Goal: Task Accomplishment & Management: Use online tool/utility

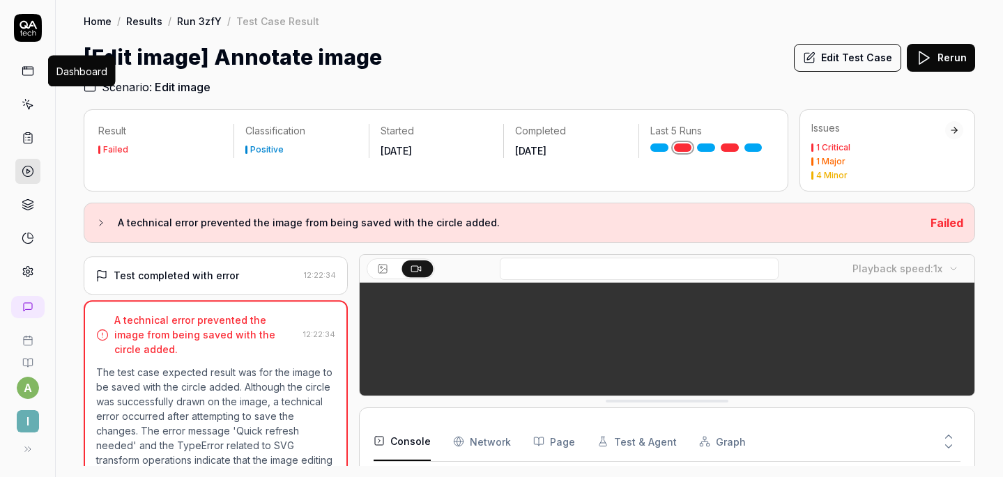
scroll to position [357, 0]
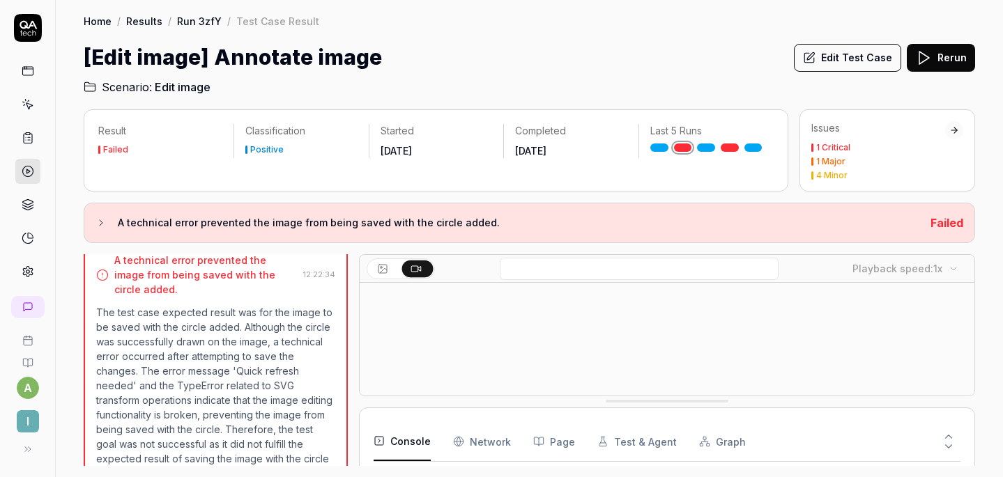
click at [27, 74] on icon at bounding box center [28, 71] width 13 height 13
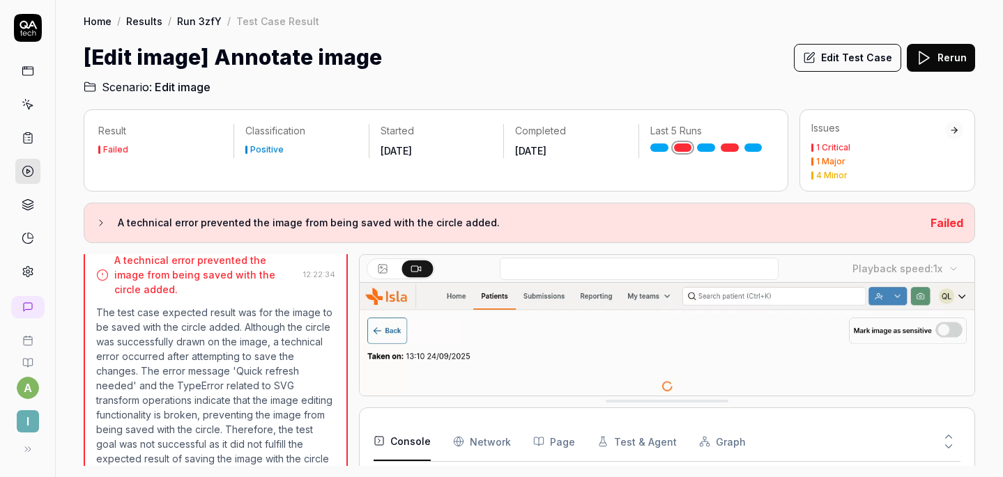
scroll to position [209, 0]
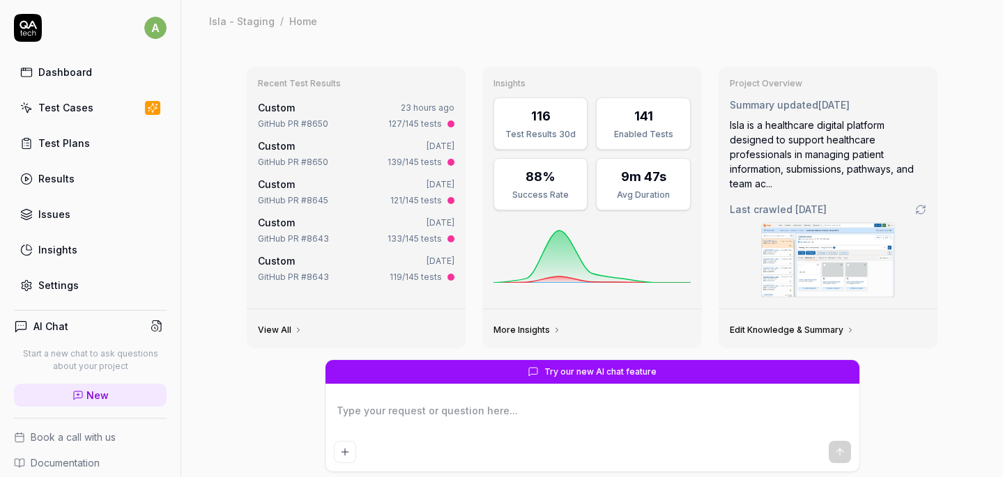
click at [76, 107] on div "Test Cases" at bounding box center [65, 107] width 55 height 15
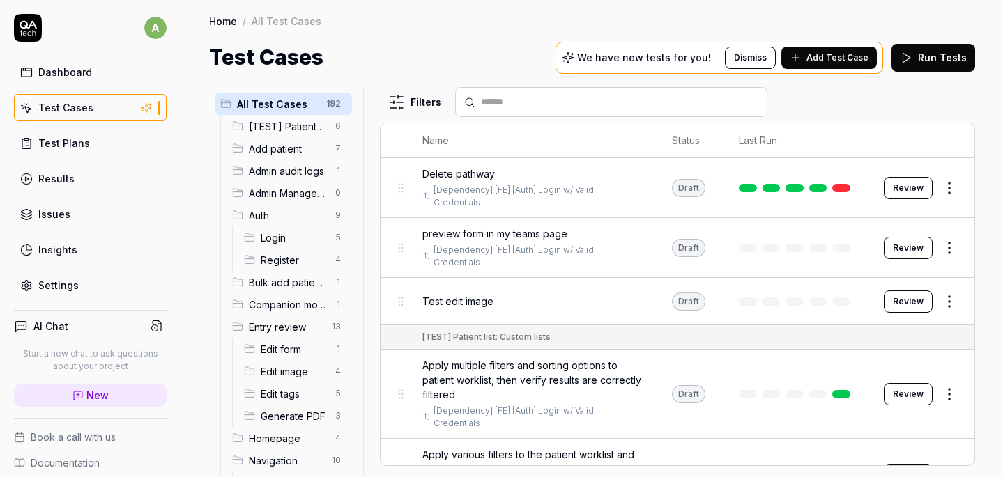
click at [464, 37] on div "Home / All Test Cases Home / All Test Cases Test Cases We have new tests for yo…" at bounding box center [591, 36] width 821 height 73
click at [918, 185] on button "Review" at bounding box center [907, 188] width 49 height 22
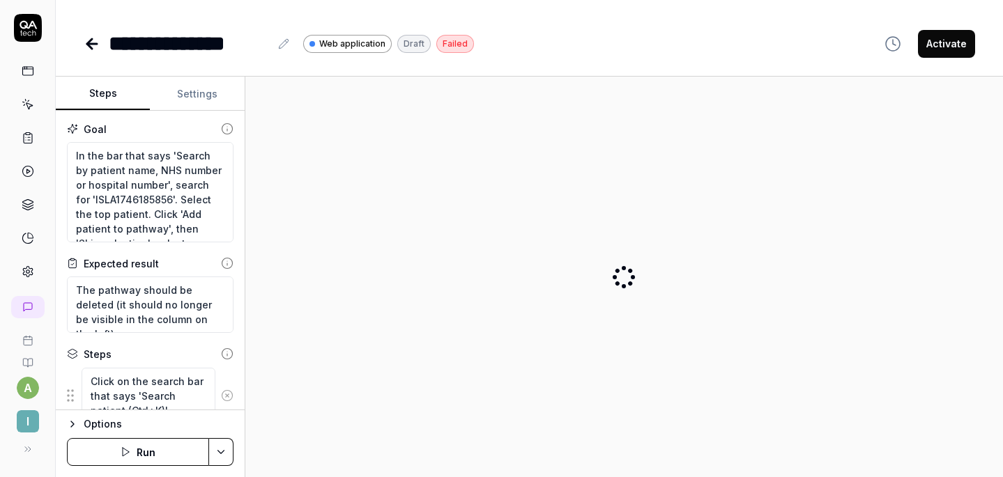
type textarea "*"
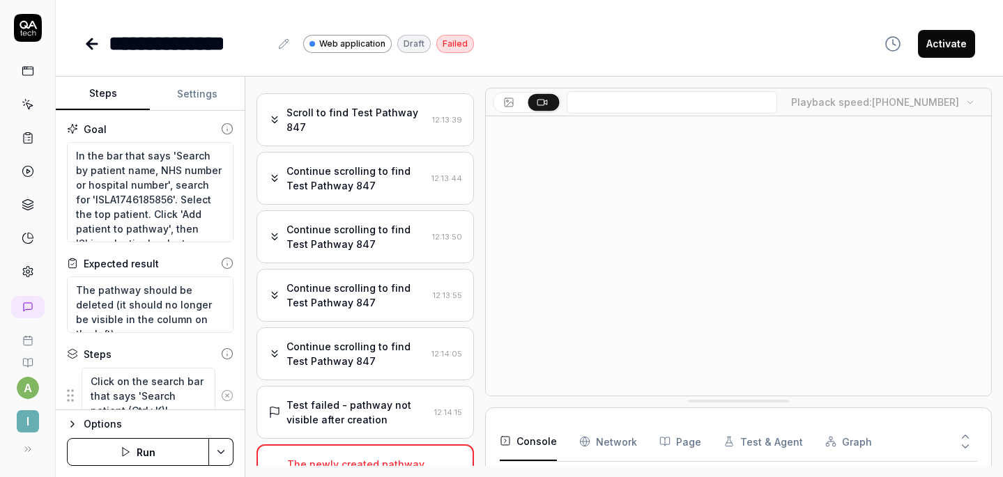
click at [95, 45] on icon at bounding box center [92, 44] width 17 height 17
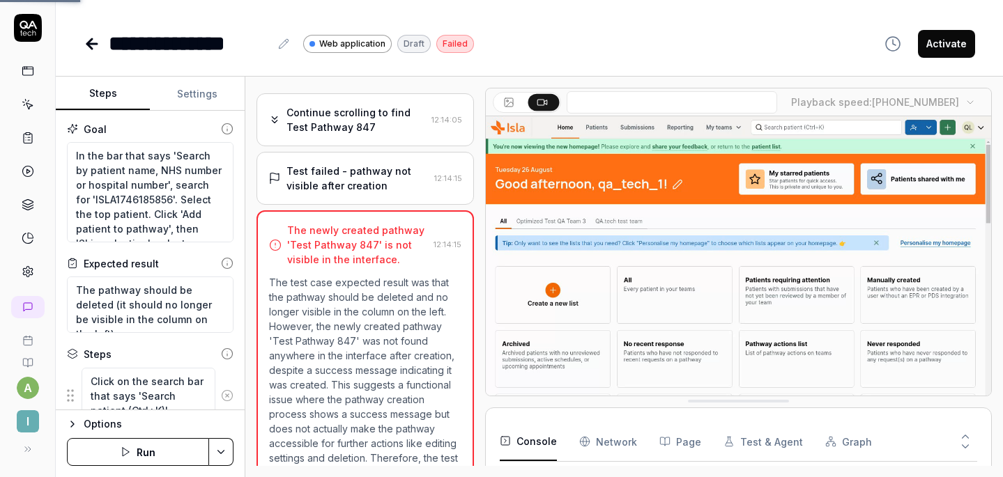
scroll to position [308, 0]
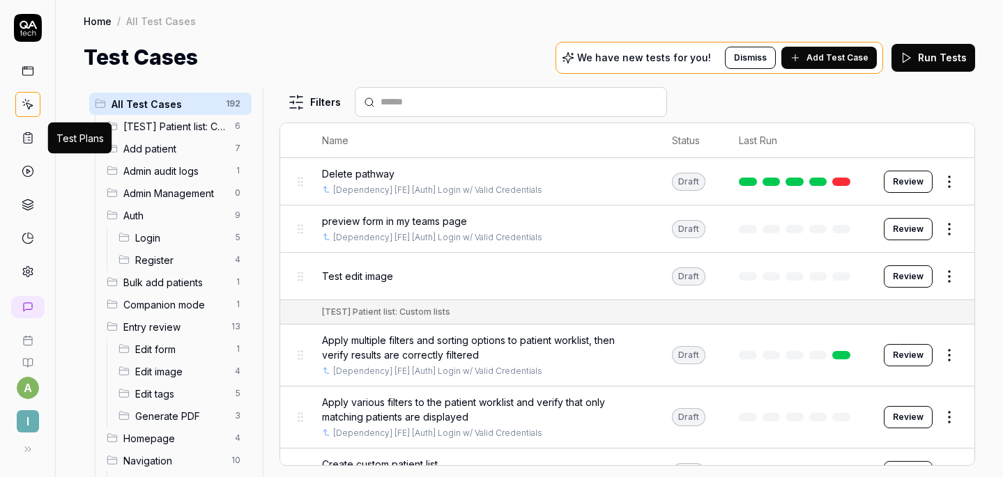
click at [29, 137] on icon at bounding box center [29, 137] width 2 height 0
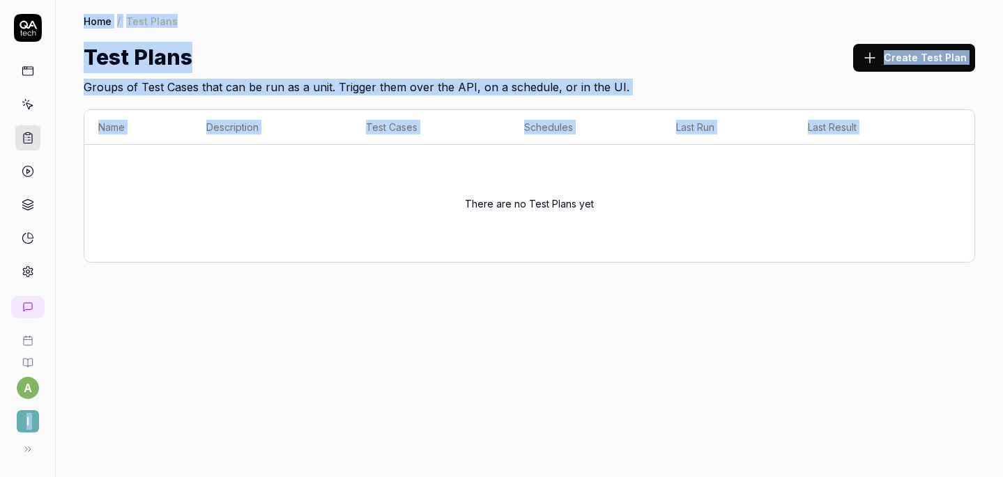
drag, startPoint x: 54, startPoint y: 148, endPoint x: 194, endPoint y: 154, distance: 139.5
click at [194, 154] on div "a I Home / Test Plans Home / Test Plans Test Plans Create Test Plan Groups of T…" at bounding box center [501, 238] width 1003 height 477
click at [78, 155] on div "Name Description Test Cases Schedules Last Run Last Result There are no Test Pl…" at bounding box center [529, 192] width 947 height 195
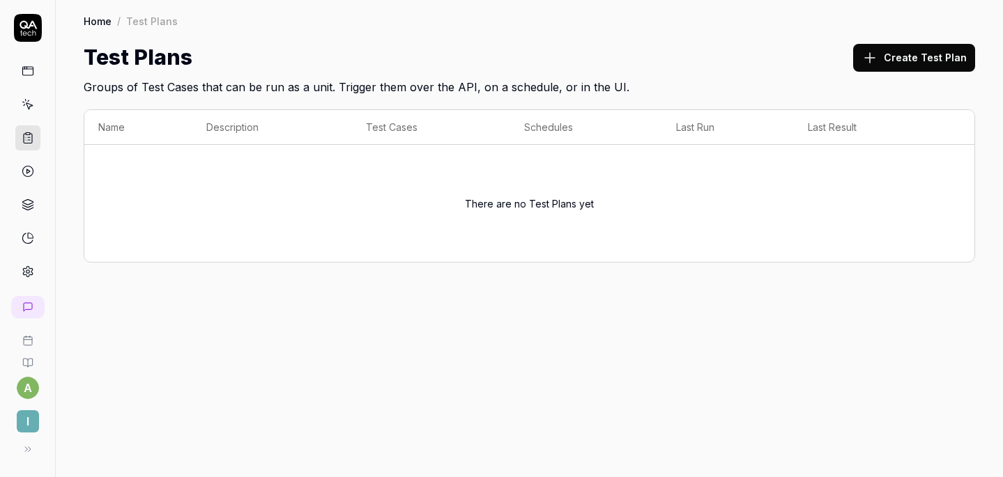
click at [25, 172] on icon at bounding box center [28, 171] width 13 height 13
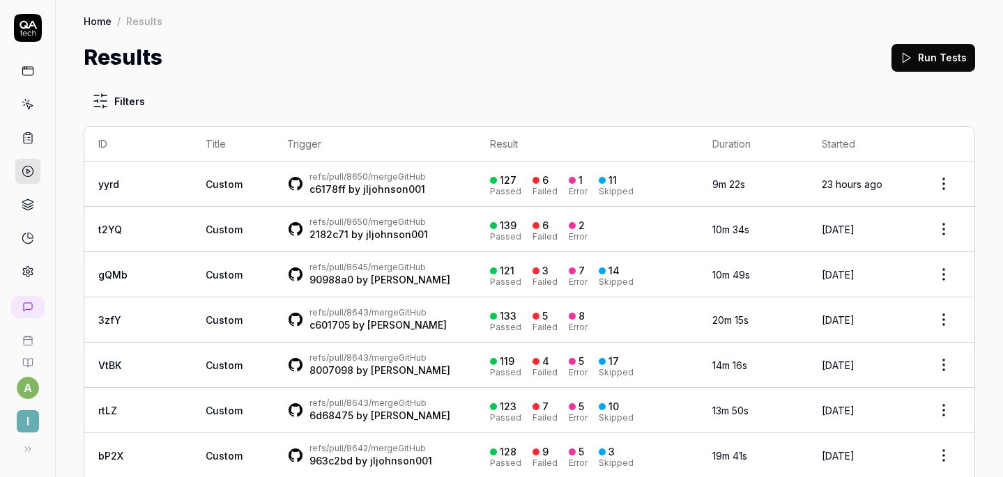
click at [938, 178] on html "a I Home / Results Home / Results Results Run Tests Filters ID Title Trigger Re…" at bounding box center [501, 238] width 1003 height 477
click at [755, 95] on html "a I Home / Results Home / Results Results Run Tests Filters ID Title Trigger Re…" at bounding box center [501, 238] width 1003 height 477
click at [396, 183] on div "refs/pull/8650/merge GitHub c6178ff by jljohnson001" at bounding box center [374, 183] width 175 height 25
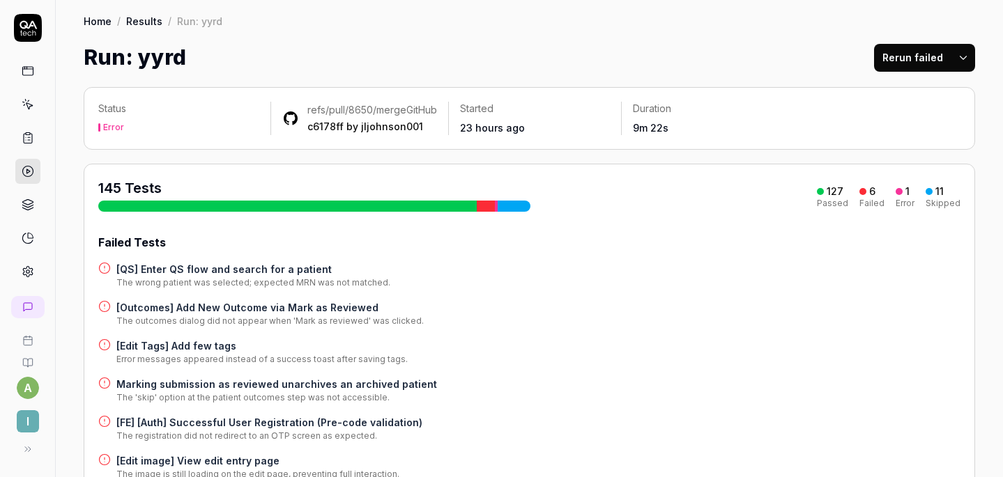
click at [317, 25] on div "Home / Results / Run: yyrd" at bounding box center [529, 21] width 891 height 14
